Goal: Transaction & Acquisition: Subscribe to service/newsletter

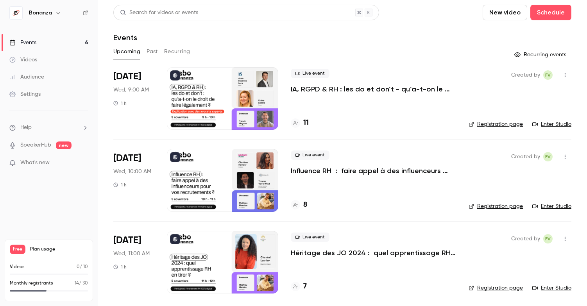
click at [56, 285] on div "Monthly registrants 14 / 30" at bounding box center [49, 283] width 78 height 7
click at [294, 128] on div "11" at bounding box center [300, 123] width 18 height 11
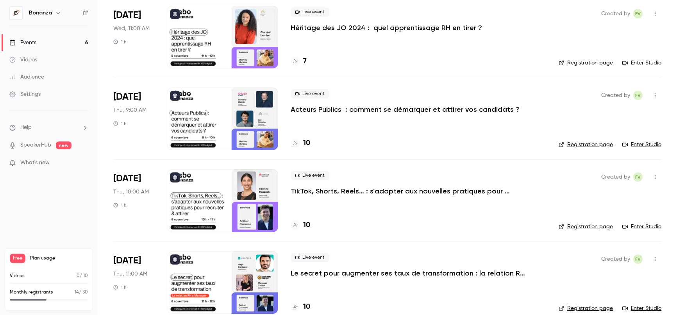
scroll to position [238, 0]
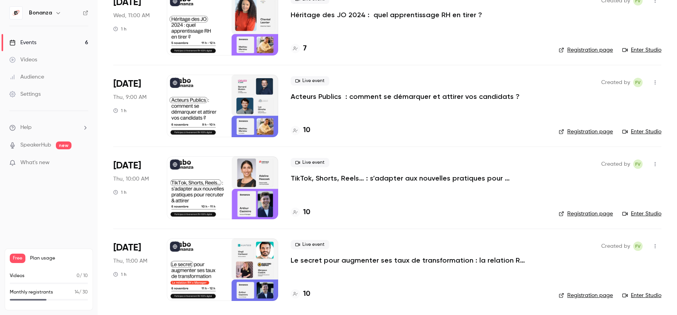
click at [298, 132] on div at bounding box center [295, 130] width 9 height 9
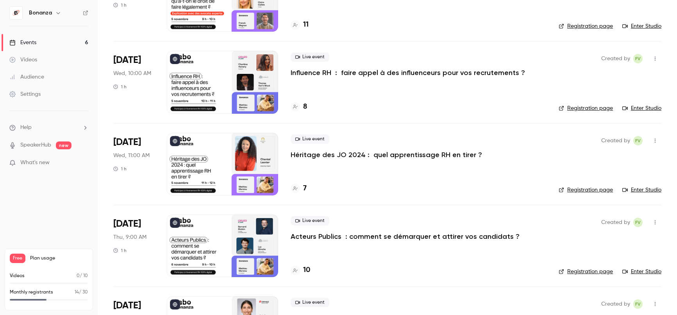
scroll to position [98, 0]
click at [298, 271] on div at bounding box center [295, 270] width 9 height 9
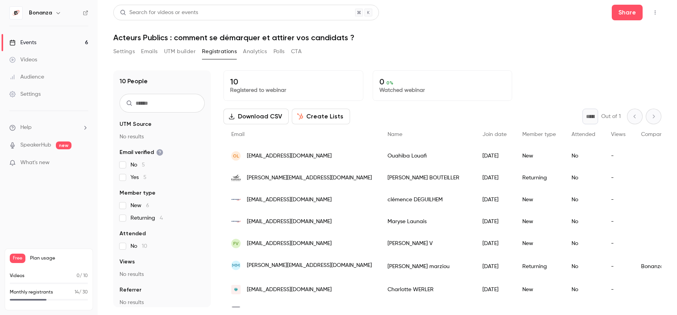
scroll to position [59, 0]
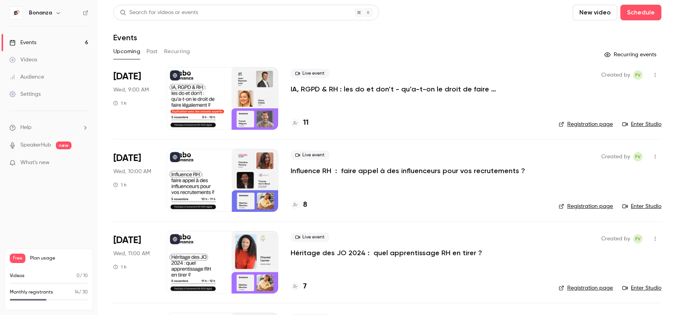
click at [52, 297] on div "Monthly registrants 14 / 30" at bounding box center [49, 295] width 78 height 12
click at [46, 265] on div "Free Plan usage Videos 0 / 10 Monthly registrants 14 / 30" at bounding box center [49, 280] width 88 height 62
click at [18, 260] on span "Free" at bounding box center [18, 258] width 16 height 9
click at [39, 100] on link "Settings" at bounding box center [49, 94] width 98 height 17
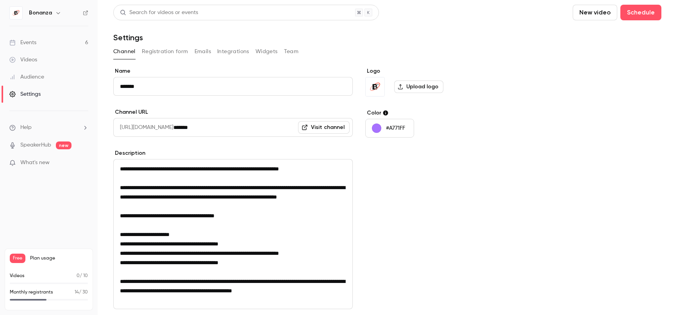
click at [38, 11] on h6 "Bonanza" at bounding box center [40, 13] width 23 height 8
click at [55, 15] on icon "button" at bounding box center [58, 13] width 6 height 6
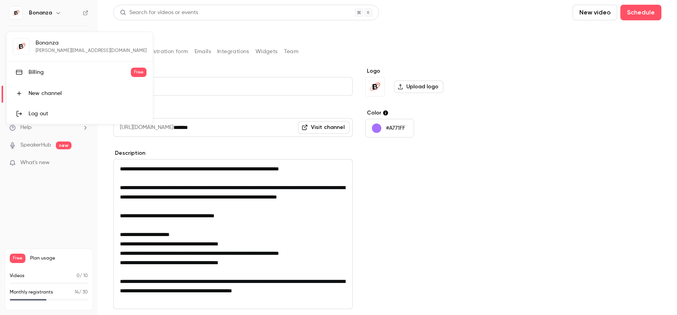
click at [44, 72] on div "Billing" at bounding box center [80, 72] width 102 height 8
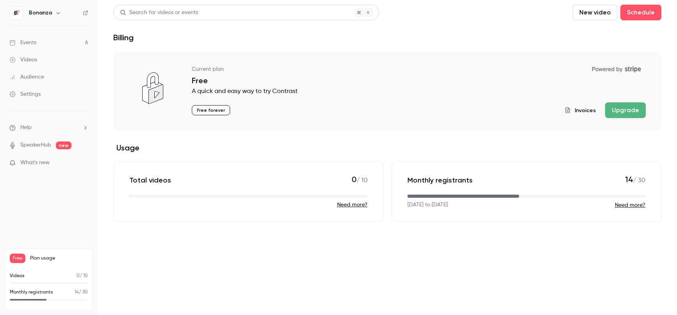
click at [587, 115] on button "Upgrade" at bounding box center [626, 110] width 41 height 16
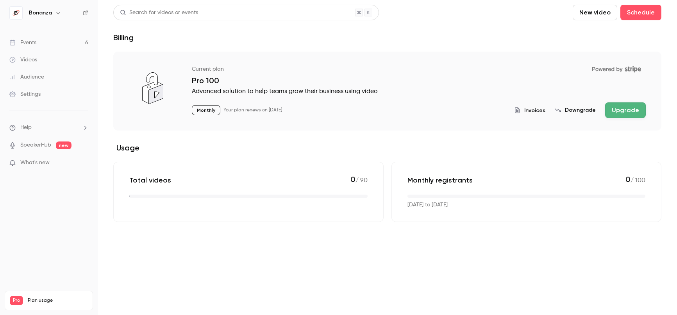
click at [47, 44] on link "Events 6" at bounding box center [49, 42] width 98 height 17
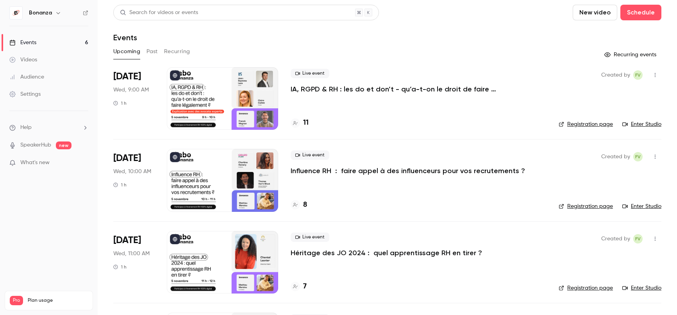
click at [49, 305] on div "Videos 0 / 90 Monthly registrants 0 / 100" at bounding box center [49, 319] width 78 height 28
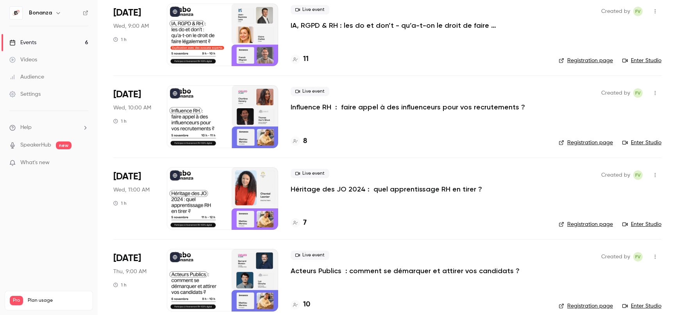
scroll to position [238, 0]
